Goal: Transaction & Acquisition: Purchase product/service

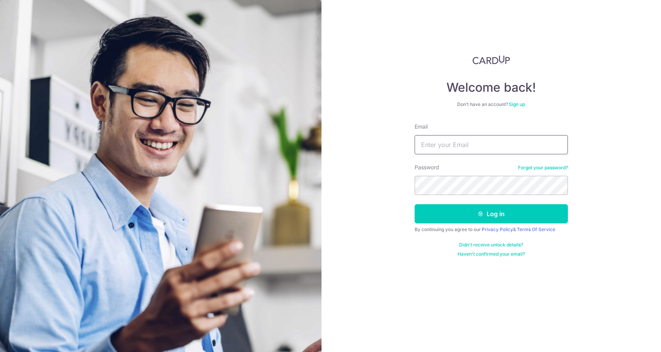
click at [435, 147] on input "Email" at bounding box center [491, 144] width 153 height 19
type input "[EMAIL_ADDRESS][DOMAIN_NAME]"
click at [415, 204] on button "Log in" at bounding box center [491, 213] width 153 height 19
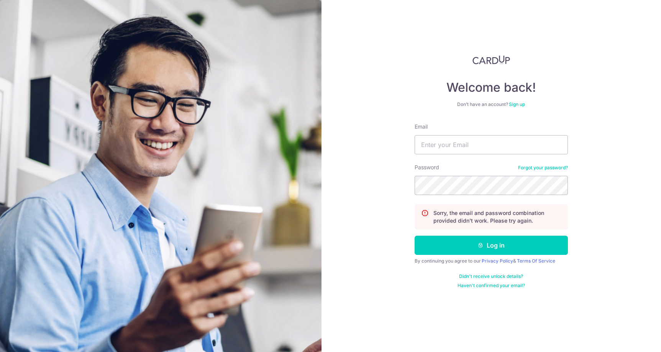
click at [502, 174] on div "Password Forgot your password?" at bounding box center [491, 178] width 153 height 31
click at [484, 143] on input "Email" at bounding box center [491, 144] width 153 height 19
click at [471, 150] on input "tj_tham95@hotmail.com" at bounding box center [491, 144] width 153 height 19
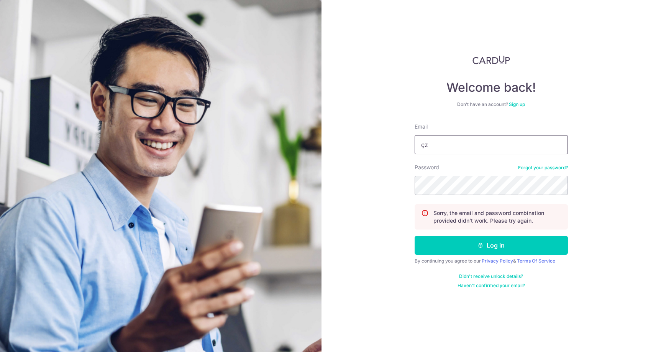
type input "tj_tham95@hotmail.com"
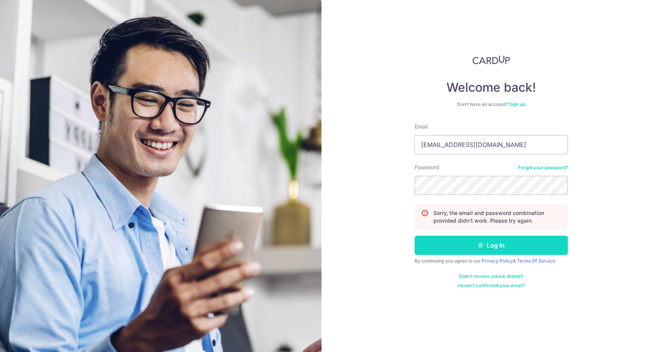
click at [462, 250] on button "Log in" at bounding box center [491, 244] width 153 height 19
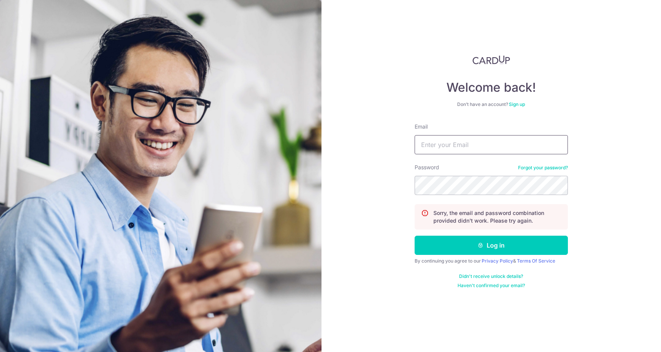
click at [479, 153] on input "Email" at bounding box center [491, 144] width 153 height 19
paste input "[EMAIL_ADDRESS][DOMAIN_NAME]"
type input "[EMAIL_ADDRESS][DOMAIN_NAME]"
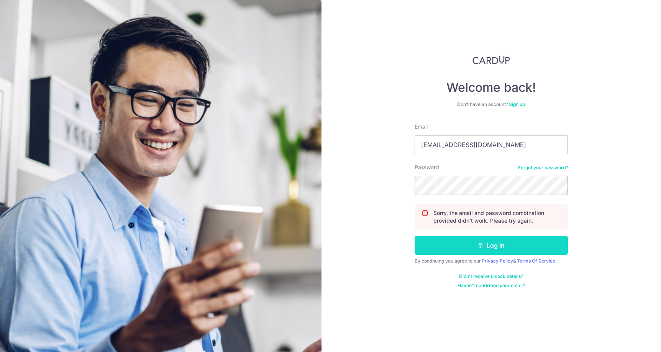
click at [463, 242] on button "Log in" at bounding box center [491, 244] width 153 height 19
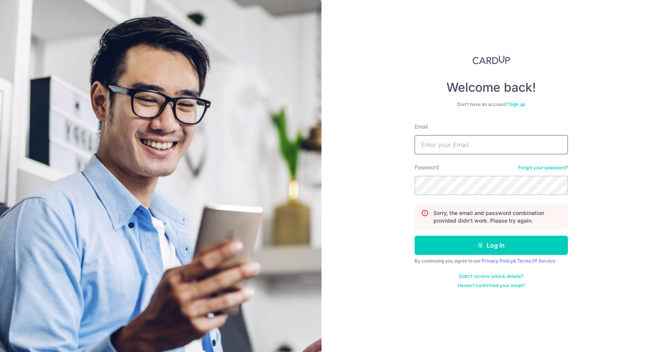
click at [487, 143] on input "Email" at bounding box center [491, 144] width 153 height 19
paste input "[EMAIL_ADDRESS][DOMAIN_NAME]"
type input "[EMAIL_ADDRESS][DOMAIN_NAME]"
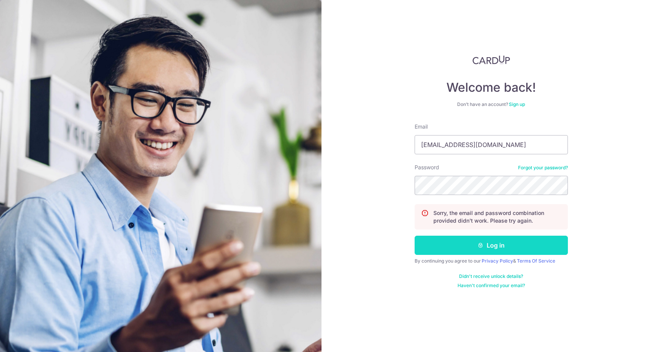
click at [440, 244] on button "Log in" at bounding box center [491, 244] width 153 height 19
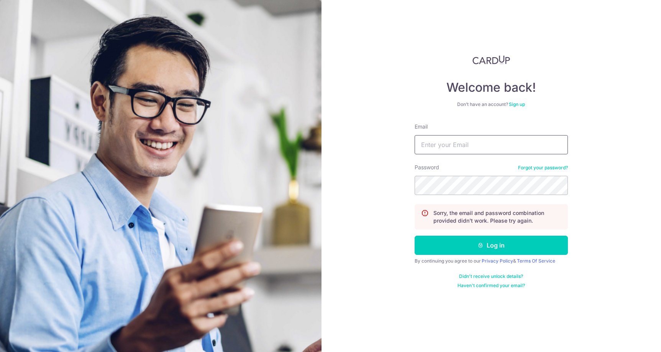
click at [469, 145] on input "Email" at bounding box center [491, 144] width 153 height 19
paste input "[EMAIL_ADDRESS][DOMAIN_NAME]"
type input "[EMAIL_ADDRESS][DOMAIN_NAME]"
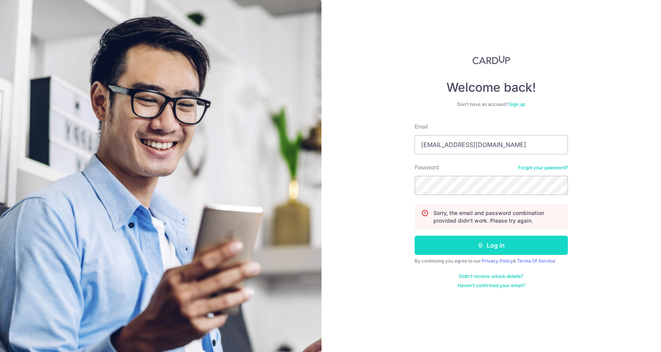
click at [451, 243] on button "Log in" at bounding box center [491, 244] width 153 height 19
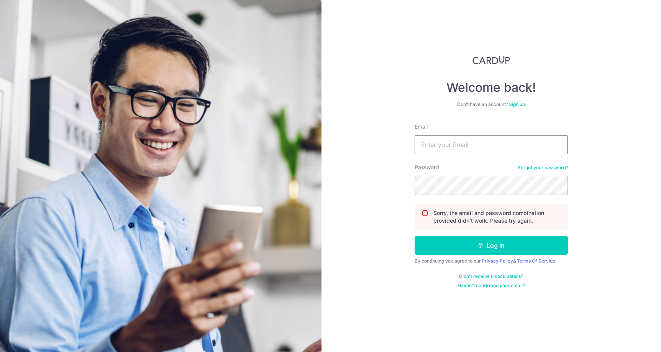
click at [471, 143] on input "Email" at bounding box center [491, 144] width 153 height 19
click at [523, 165] on link "Forgot your password?" at bounding box center [543, 168] width 50 height 6
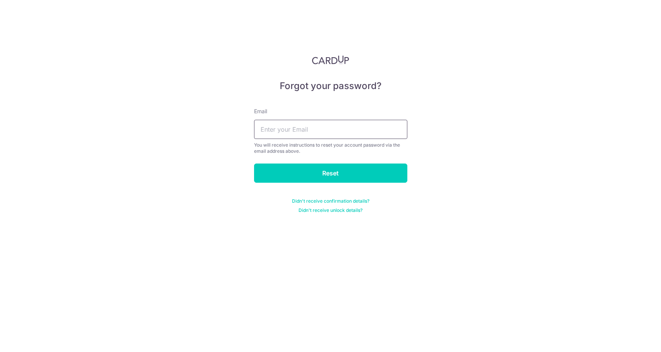
click at [359, 129] on input "text" at bounding box center [330, 129] width 153 height 19
paste input "[EMAIL_ADDRESS][DOMAIN_NAME]"
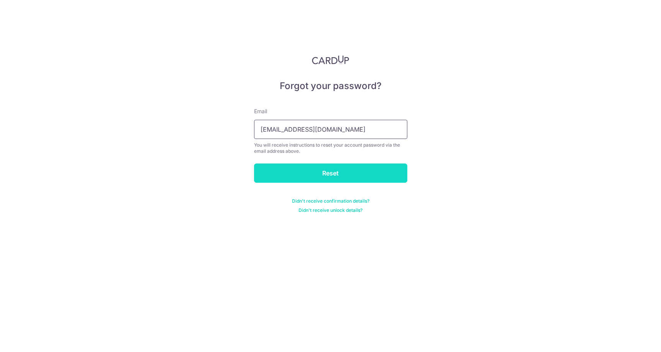
type input "[EMAIL_ADDRESS][DOMAIN_NAME]"
click at [338, 171] on input "Reset" at bounding box center [330, 172] width 153 height 19
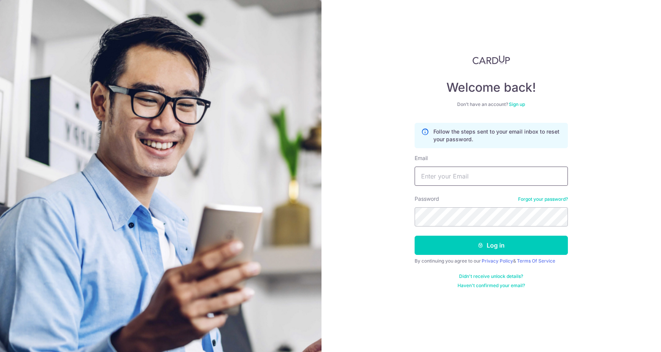
click at [442, 178] on input "Email" at bounding box center [491, 175] width 153 height 19
paste input "[EMAIL_ADDRESS][DOMAIN_NAME]"
type input "[EMAIL_ADDRESS][DOMAIN_NAME]"
click at [415, 235] on button "Log in" at bounding box center [491, 244] width 153 height 19
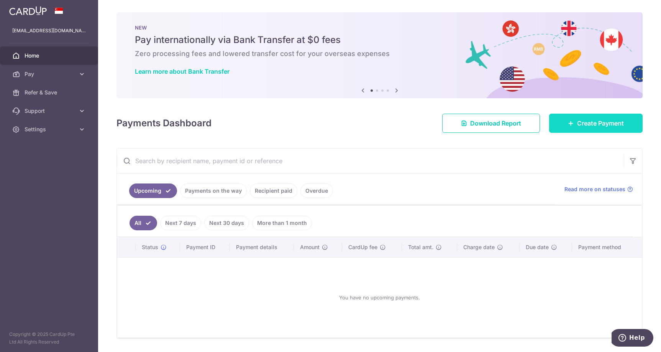
click at [583, 125] on span "Create Payment" at bounding box center [601, 122] width 47 height 9
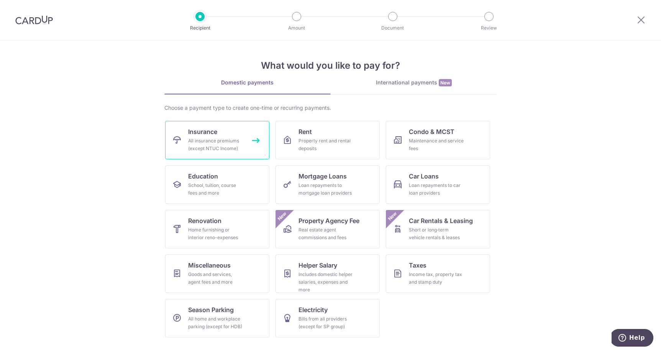
click at [231, 137] on div "All insurance premiums (except NTUC Income)" at bounding box center [215, 144] width 55 height 15
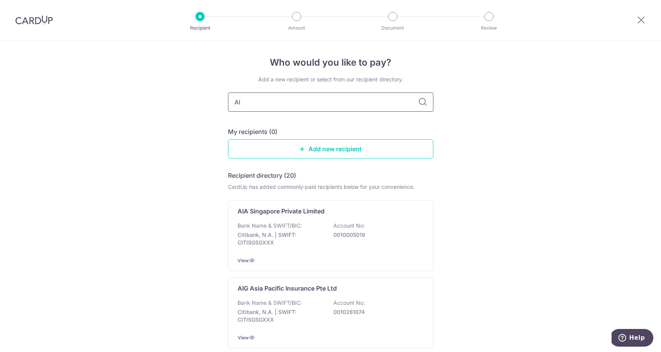
type input "AIA"
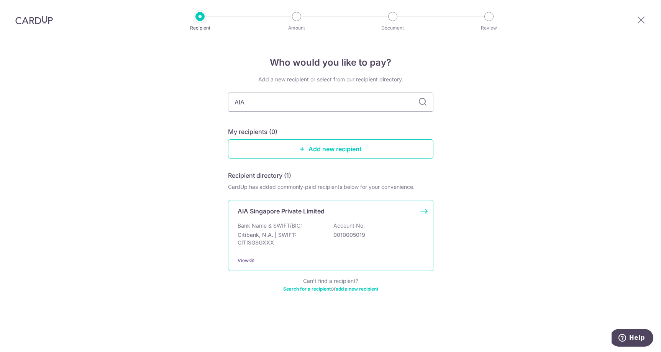
click at [285, 225] on p "Bank Name & SWIFT/BIC:" at bounding box center [270, 226] width 64 height 8
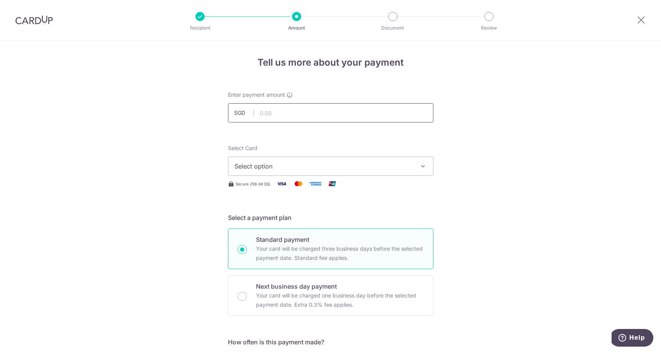
click at [335, 112] on input "text" at bounding box center [331, 112] width 206 height 19
type input "2,800.00"
click at [318, 163] on span "Select option" at bounding box center [324, 165] width 179 height 9
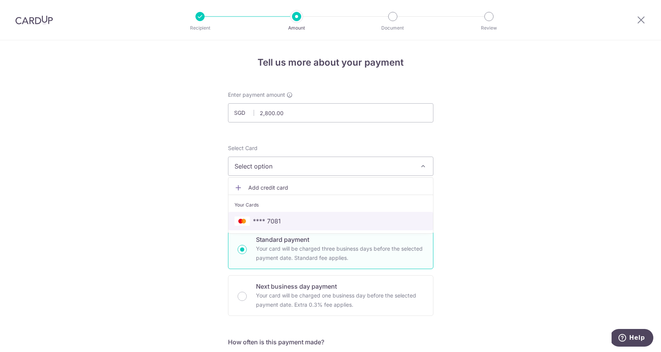
click at [296, 222] on span "**** 7081" at bounding box center [331, 220] width 193 height 9
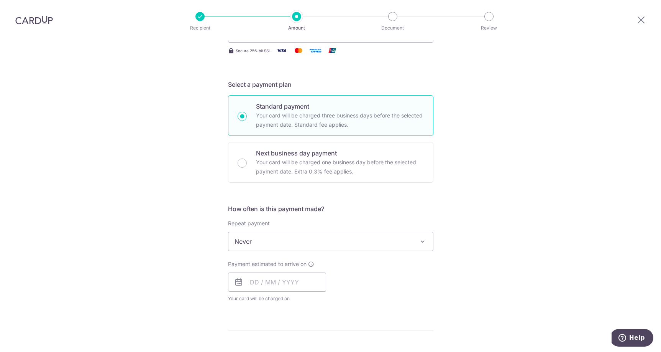
scroll to position [150, 0]
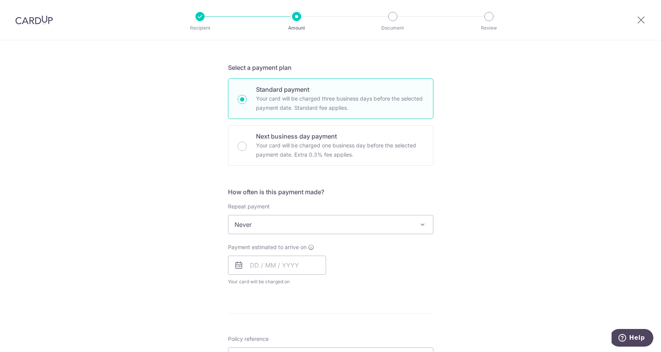
click at [303, 227] on span "Never" at bounding box center [331, 224] width 205 height 18
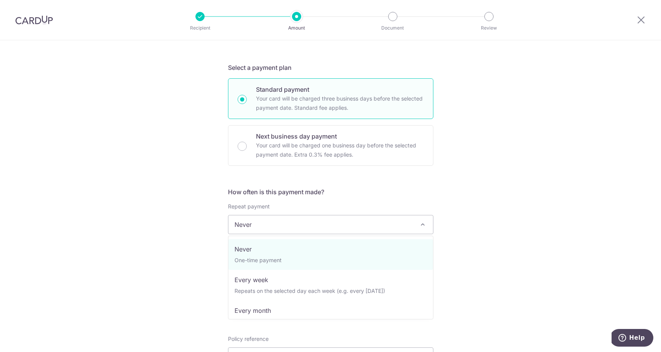
click at [303, 227] on span "Never" at bounding box center [331, 224] width 205 height 18
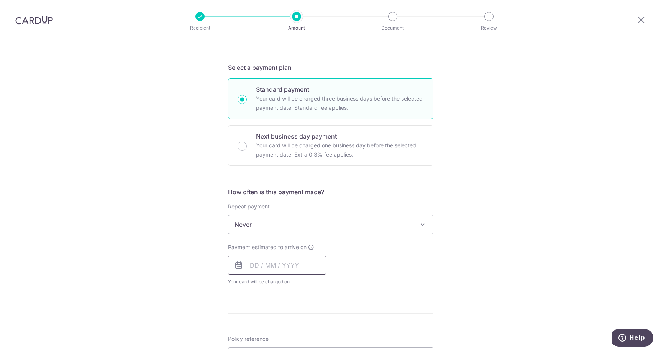
click at [287, 258] on input "text" at bounding box center [277, 264] width 98 height 19
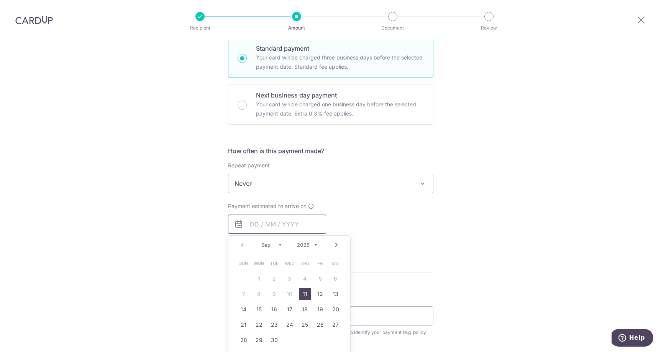
scroll to position [194, 0]
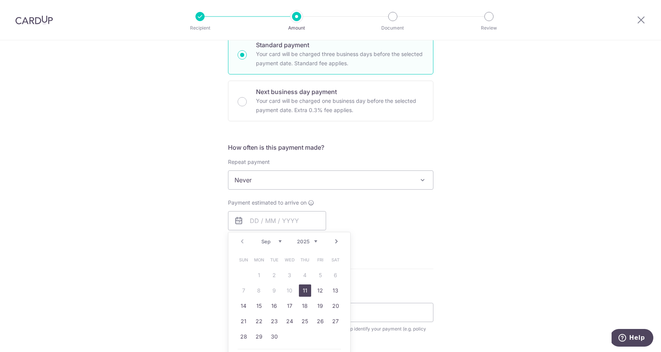
click at [304, 290] on link "11" at bounding box center [305, 290] width 12 height 12
type input "[DATE]"
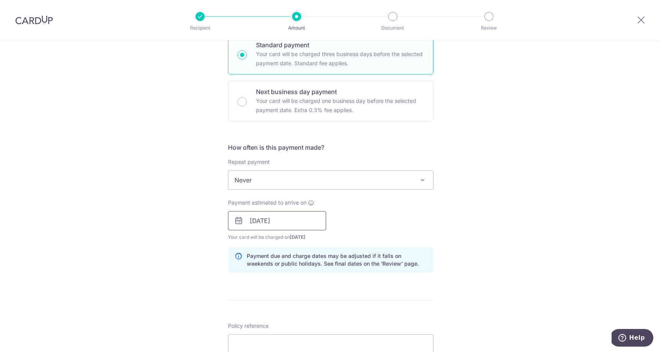
click at [303, 227] on input "[DATE]" at bounding box center [277, 220] width 98 height 19
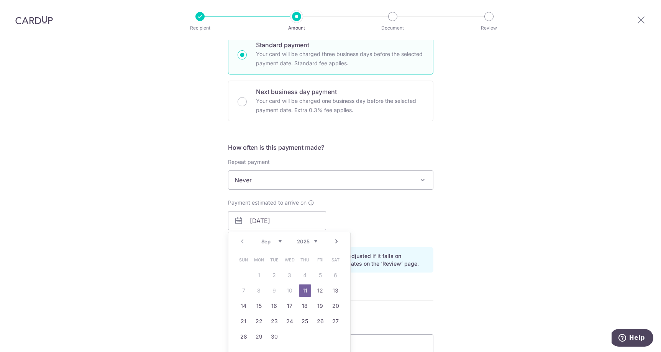
click at [290, 289] on table "Sun Mon Tue Wed Thu Fri Sat 1 2 3 4 5 6 7 8 9 10 11 12 13 14 15 16 17 18 19 20 …" at bounding box center [289, 298] width 107 height 92
click at [305, 289] on link "11" at bounding box center [305, 290] width 12 height 12
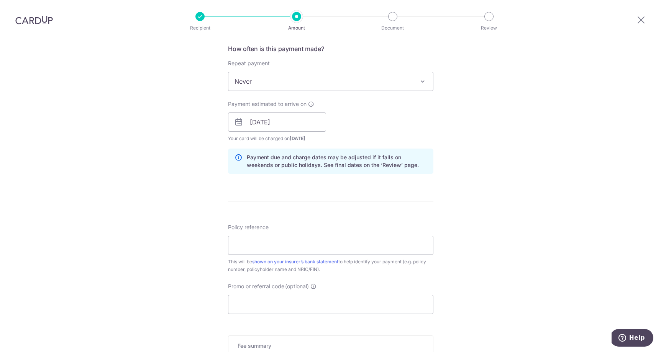
scroll to position [302, 0]
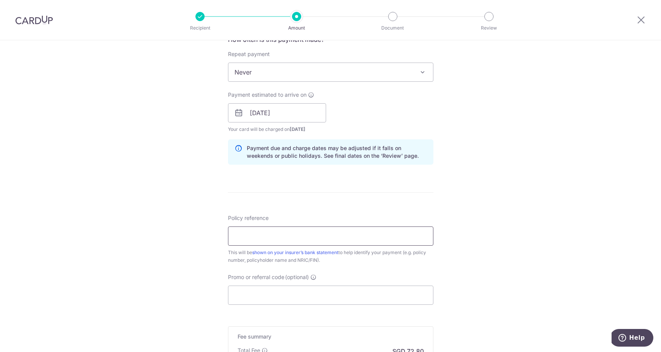
click at [337, 232] on input "Policy reference" at bounding box center [331, 235] width 206 height 19
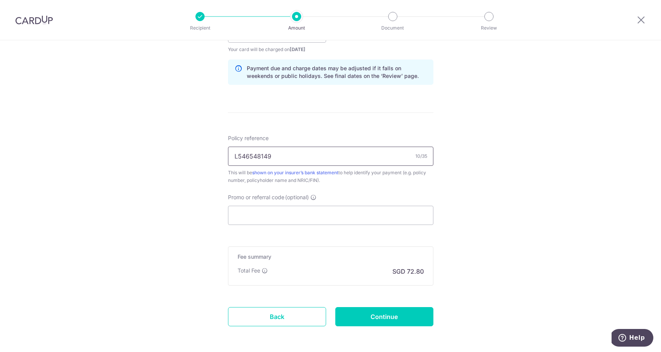
scroll to position [383, 0]
type input "L546548149"
click at [284, 214] on input "Promo or referral code (optional)" at bounding box center [331, 213] width 206 height 19
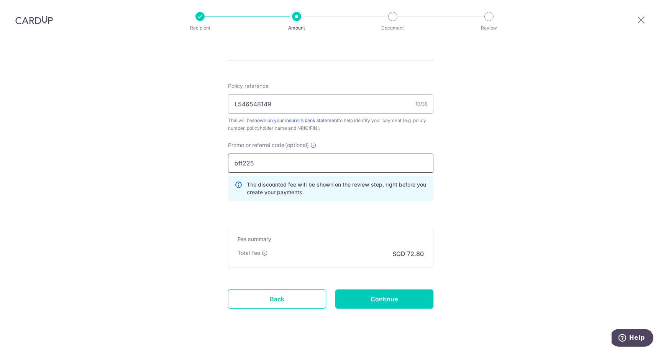
scroll to position [438, 0]
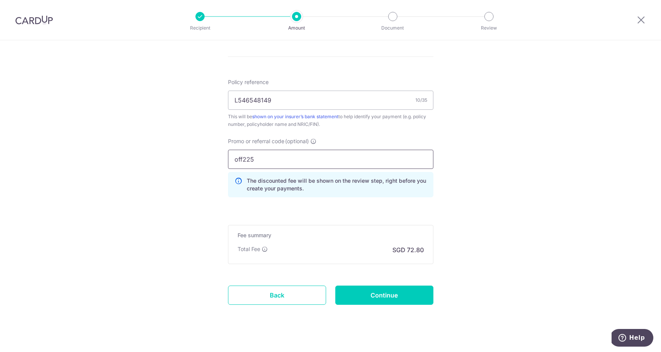
type input "off225"
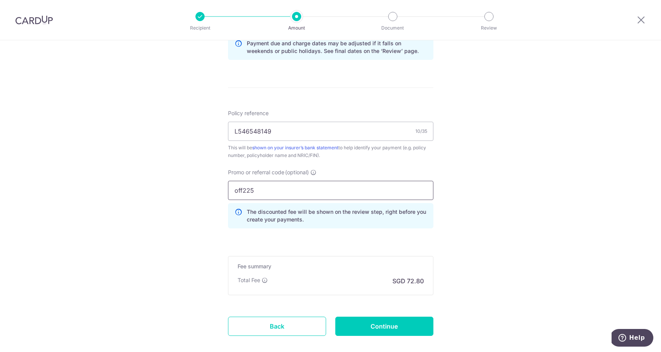
scroll to position [448, 0]
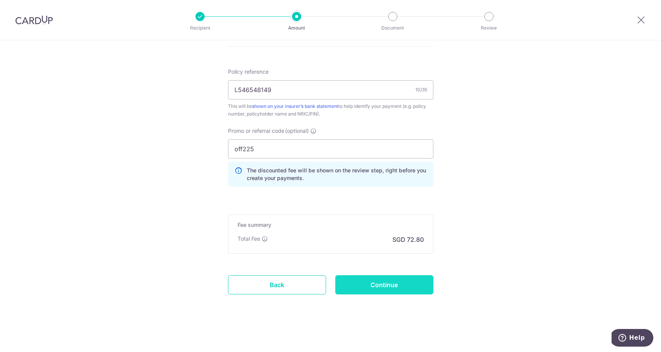
click at [380, 285] on input "Continue" at bounding box center [385, 284] width 98 height 19
type input "Create Schedule"
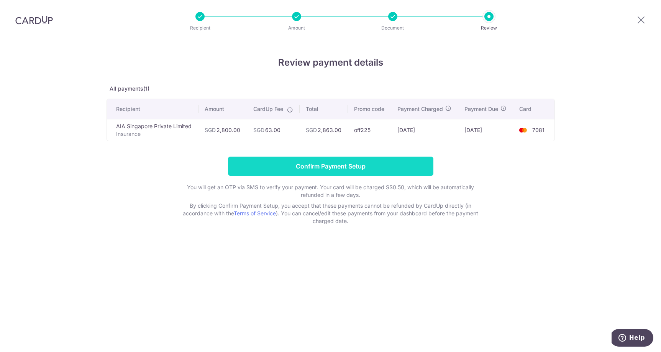
click at [310, 165] on input "Confirm Payment Setup" at bounding box center [331, 165] width 206 height 19
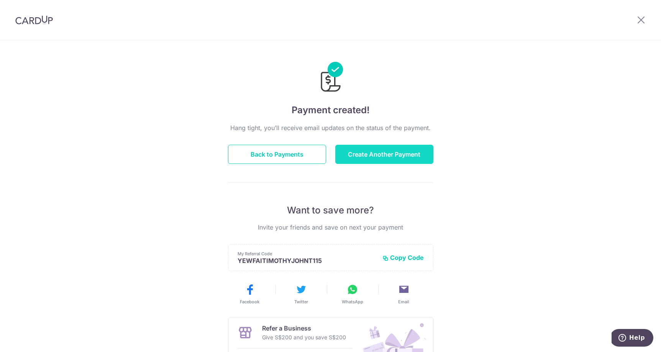
click at [382, 156] on button "Create Another Payment" at bounding box center [385, 154] width 98 height 19
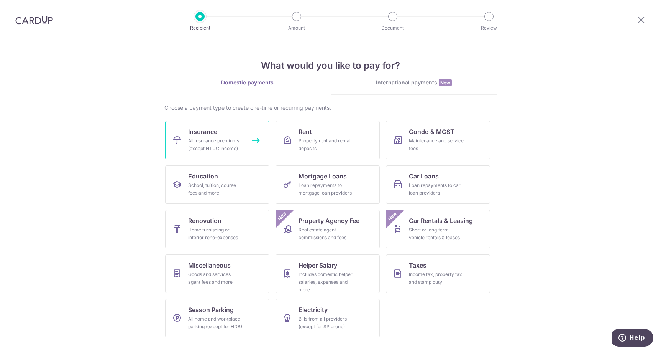
click at [228, 142] on div "All insurance premiums (except NTUC Income)" at bounding box center [215, 144] width 55 height 15
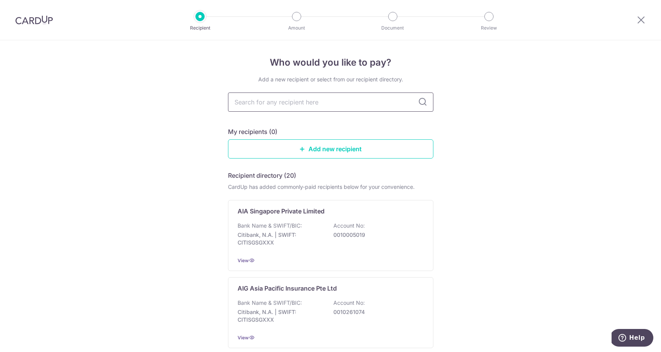
click at [268, 96] on input "text" at bounding box center [331, 101] width 206 height 19
type input "AIA"
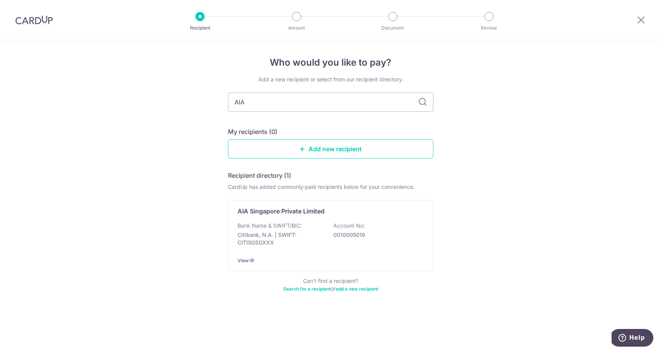
click at [423, 104] on icon at bounding box center [422, 101] width 9 height 9
click at [299, 220] on div "AIA Singapore Private Limited Bank Name & SWIFT/BIC: Citibank, N.A. | SWIFT: CI…" at bounding box center [331, 235] width 206 height 71
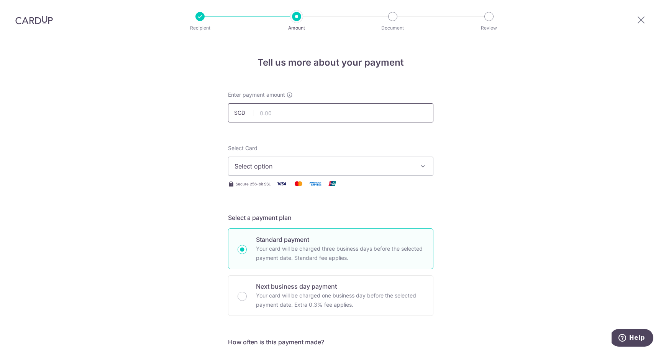
click at [350, 108] on input "text" at bounding box center [331, 112] width 206 height 19
type input "897.60"
click at [335, 165] on span "Select option" at bounding box center [324, 165] width 179 height 9
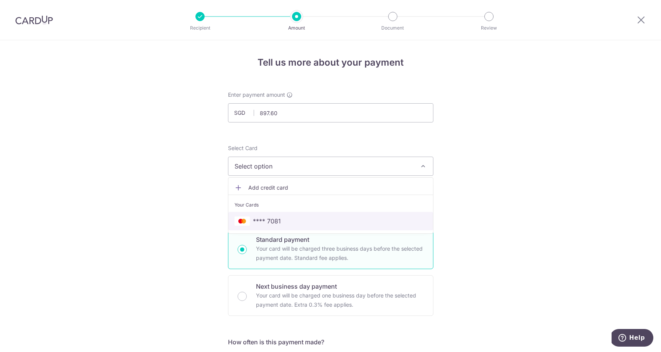
click at [312, 216] on link "**** 7081" at bounding box center [331, 221] width 205 height 18
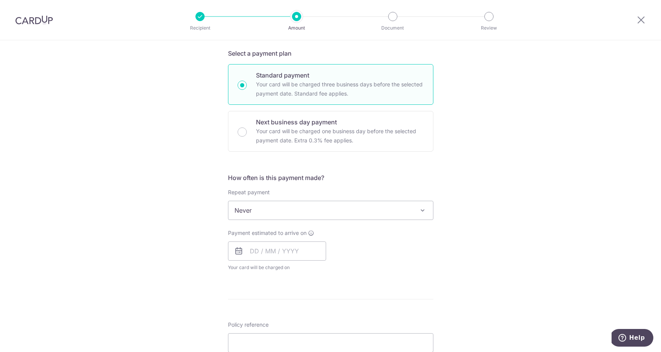
scroll to position [173, 0]
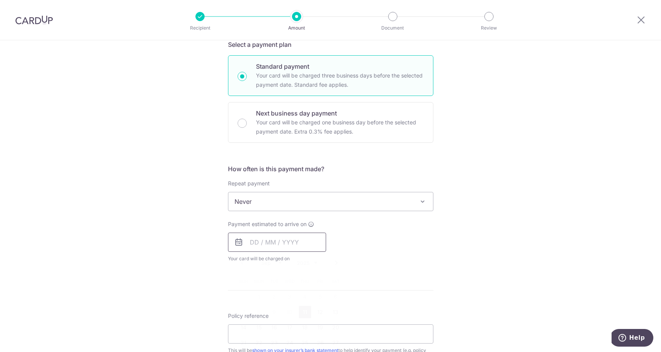
click at [299, 242] on input "text" at bounding box center [277, 241] width 98 height 19
click at [305, 309] on link "11" at bounding box center [305, 312] width 12 height 12
type input "[DATE]"
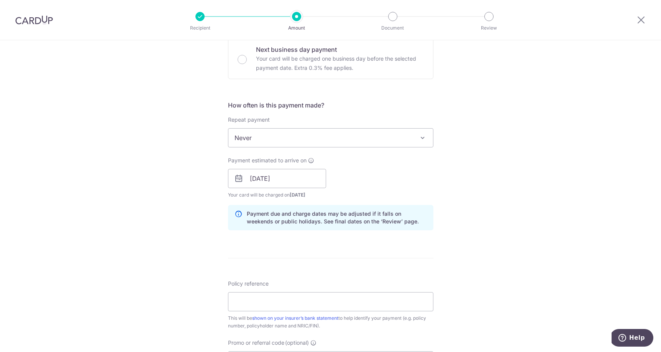
scroll to position [240, 0]
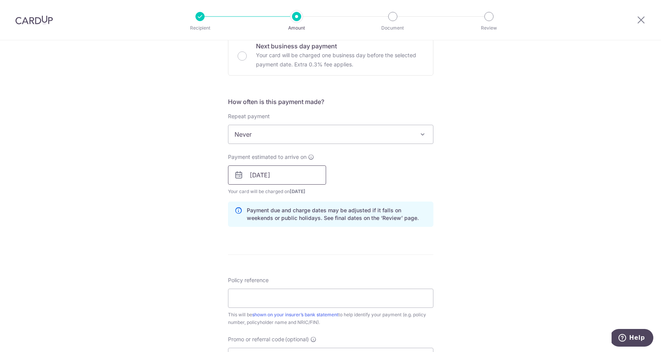
click at [308, 173] on input "[DATE]" at bounding box center [277, 174] width 98 height 19
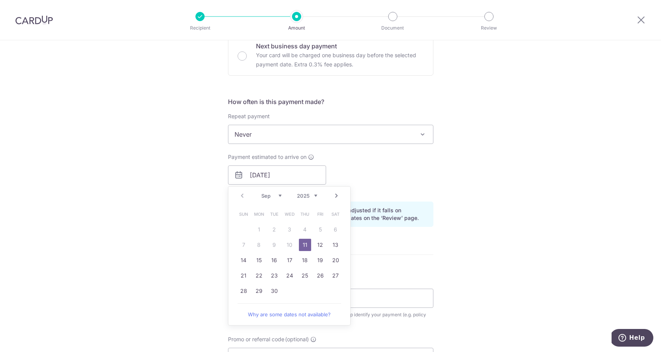
click at [303, 245] on link "11" at bounding box center [305, 245] width 12 height 12
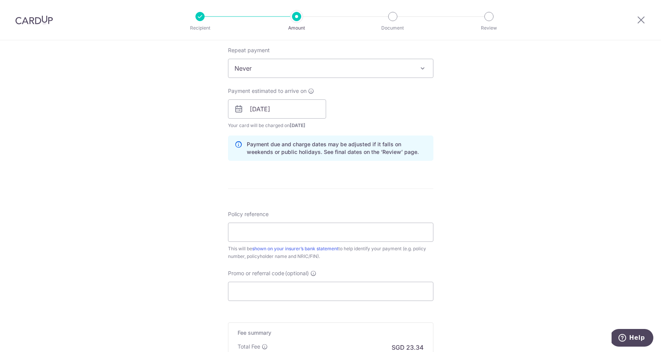
scroll to position [313, 0]
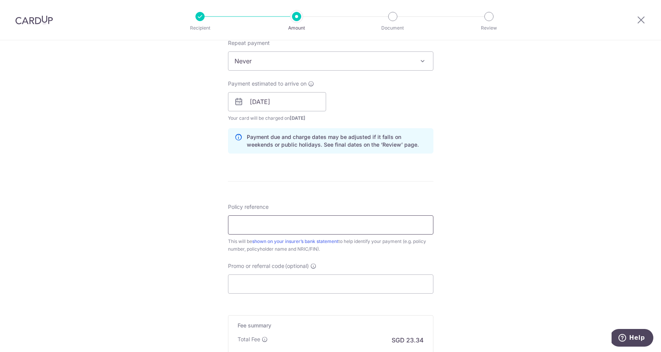
click at [326, 234] on input "Policy reference" at bounding box center [331, 224] width 206 height 19
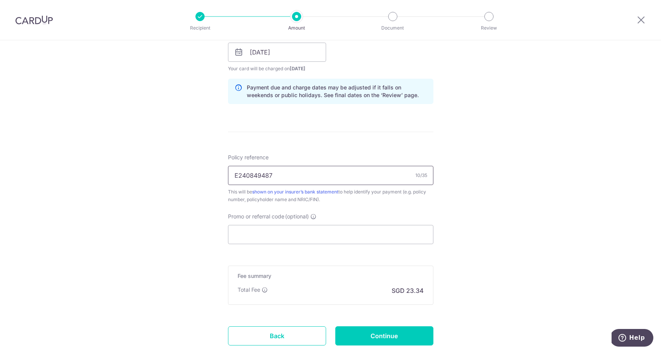
scroll to position [364, 0]
type input "E240849487"
click at [280, 227] on input "Promo or referral code (optional)" at bounding box center [331, 233] width 206 height 19
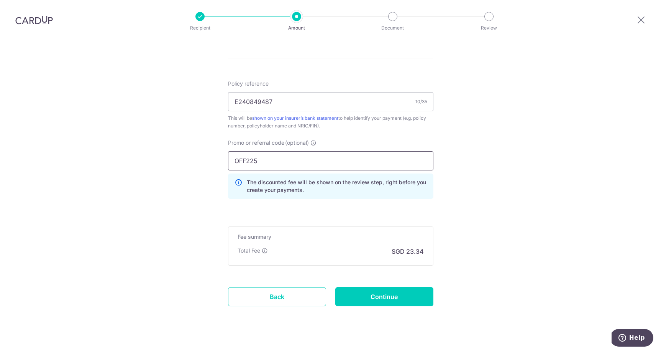
scroll to position [448, 0]
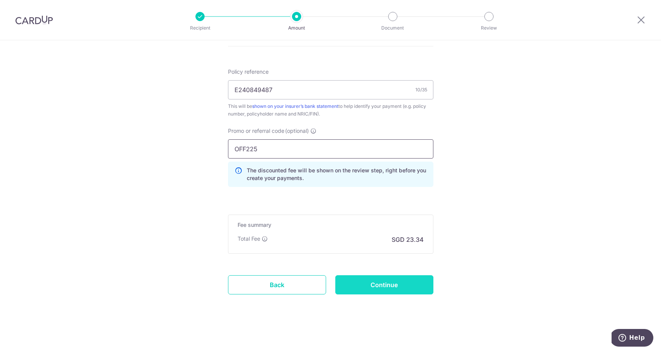
type input "OFF225"
click at [360, 284] on input "Continue" at bounding box center [385, 284] width 98 height 19
type input "Create Schedule"
